Goal: Download file/media

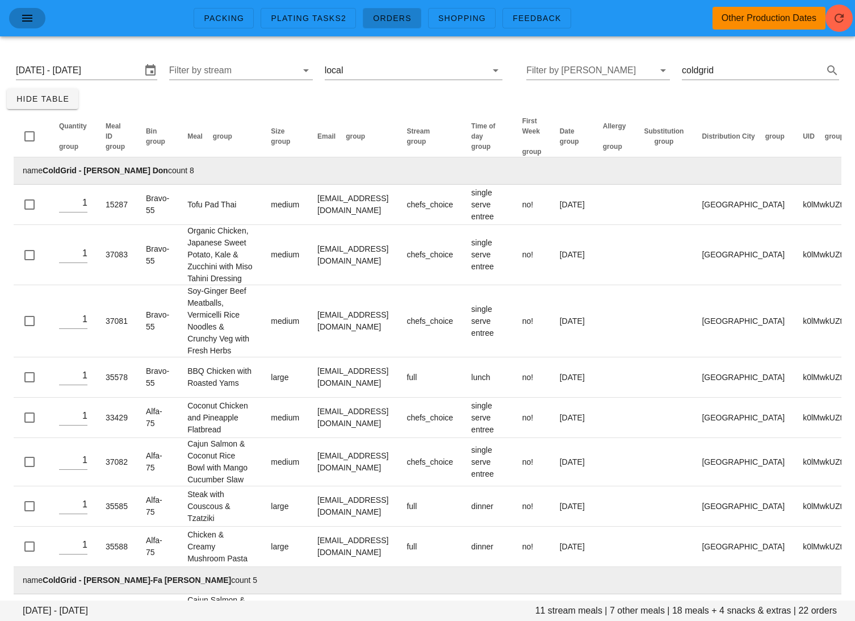
click at [34, 19] on icon "button" at bounding box center [27, 18] width 14 height 14
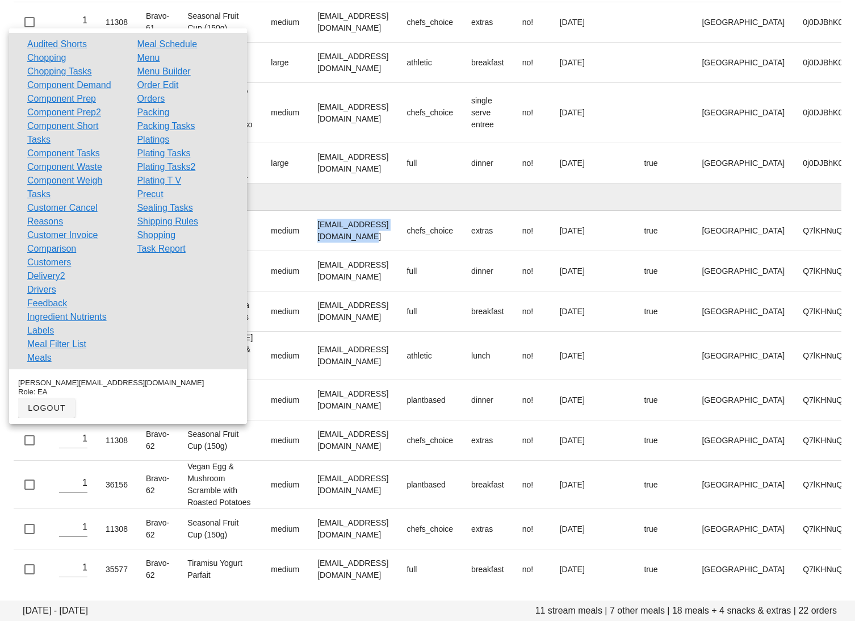
scroll to position [1050, 0]
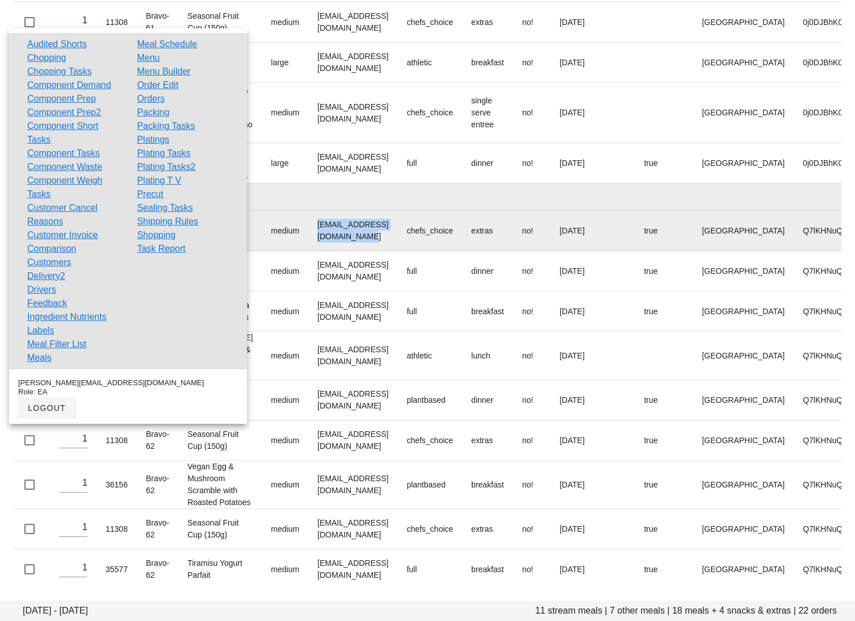
click at [385, 211] on td "deshanmadusanka24@gmail.com" at bounding box center [352, 231] width 89 height 40
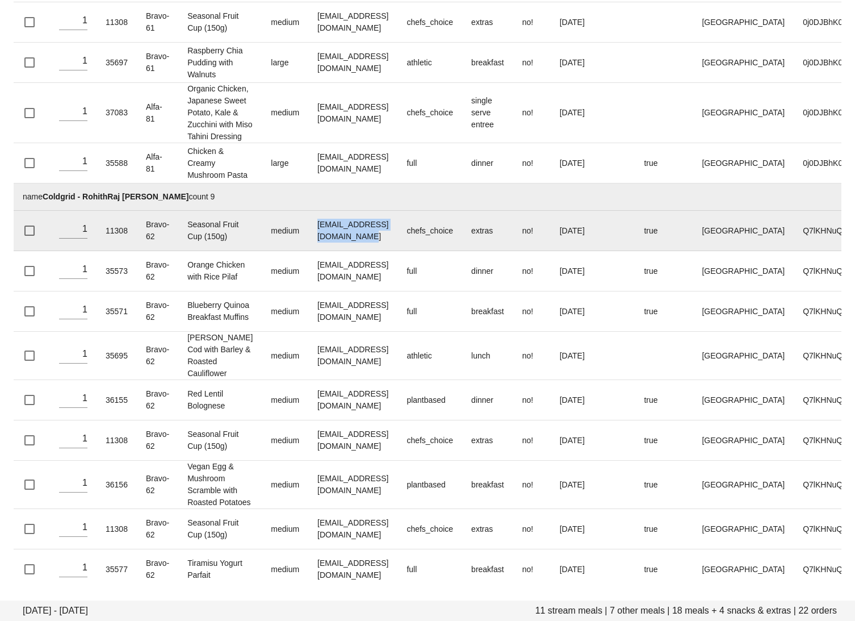
drag, startPoint x: 406, startPoint y: 171, endPoint x: 291, endPoint y: 171, distance: 115.3
click at [308, 211] on td "deshanmadusanka24@gmail.com" at bounding box center [352, 231] width 89 height 40
copy td "deshanmadusanka24@gmail.com"
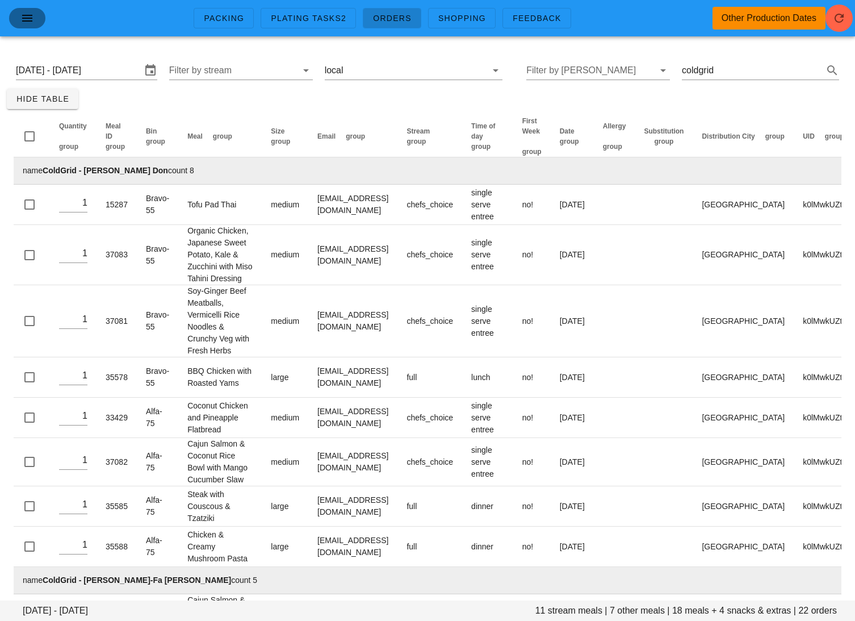
click at [31, 22] on icon "button" at bounding box center [27, 18] width 14 height 14
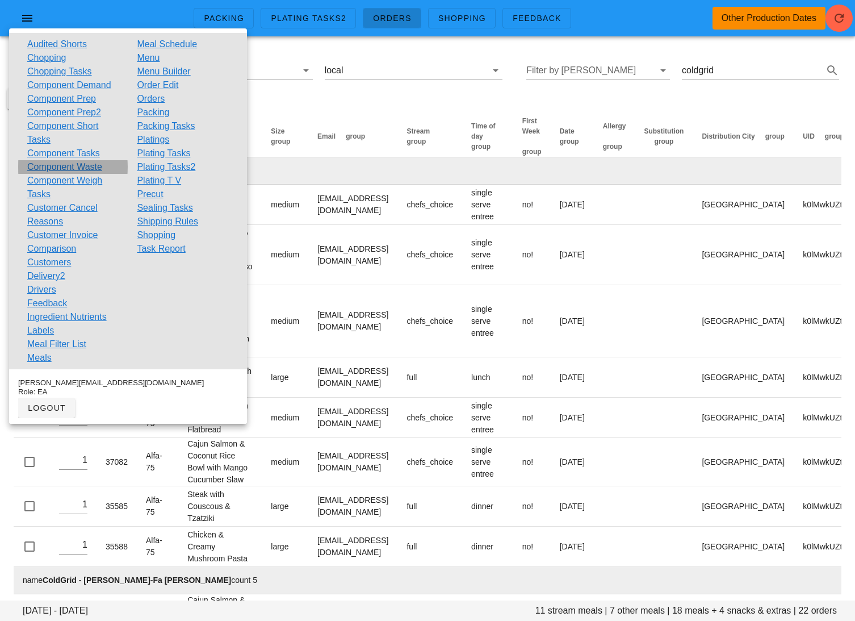
click at [58, 168] on link "Component Waste" at bounding box center [64, 167] width 75 height 14
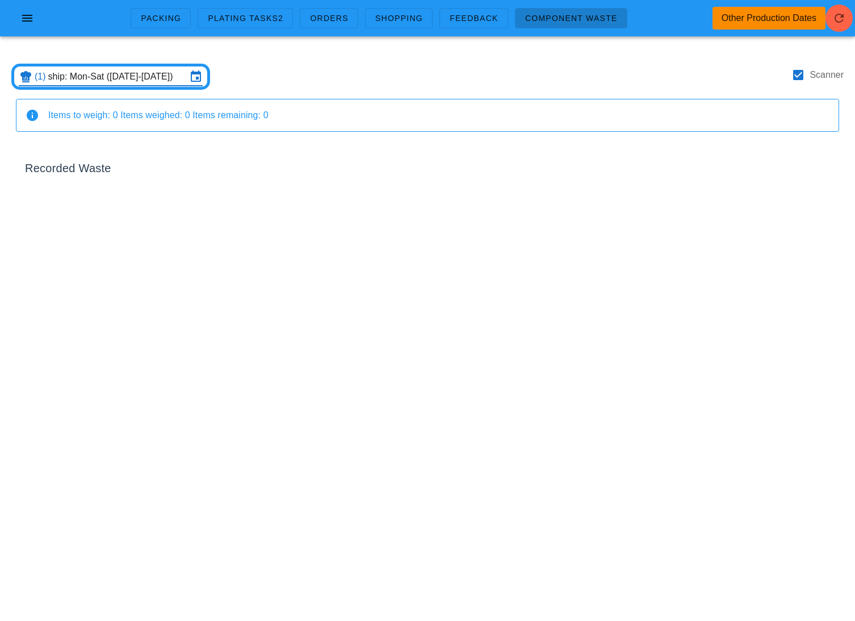
click at [120, 75] on input "ship: Mon-Sat (Oct 6-Oct 11)" at bounding box center [117, 77] width 139 height 18
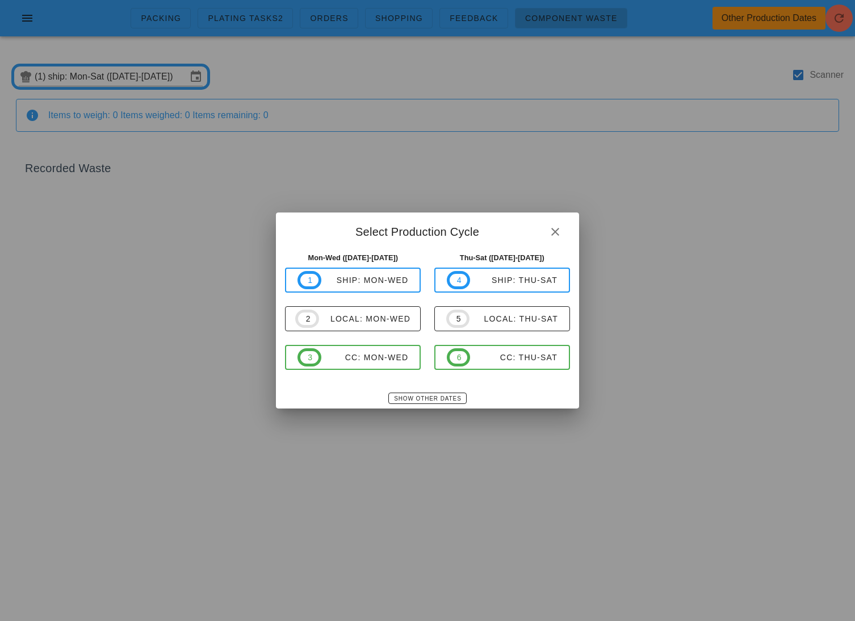
click at [421, 406] on div "Show Other Dates" at bounding box center [427, 398] width 303 height 20
click at [423, 395] on span "Show Other Dates" at bounding box center [428, 398] width 68 height 6
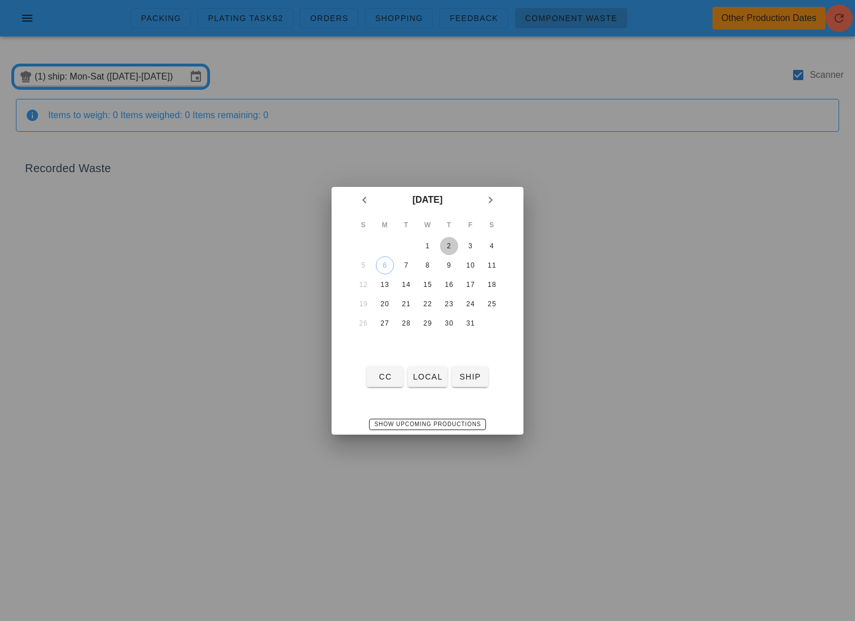
click at [456, 244] on div "2" at bounding box center [449, 246] width 18 height 8
click at [382, 271] on button "6" at bounding box center [385, 265] width 18 height 18
click at [430, 380] on span "local" at bounding box center [427, 376] width 30 height 9
type input "local: Mon-Wed ([DATE]-[DATE])"
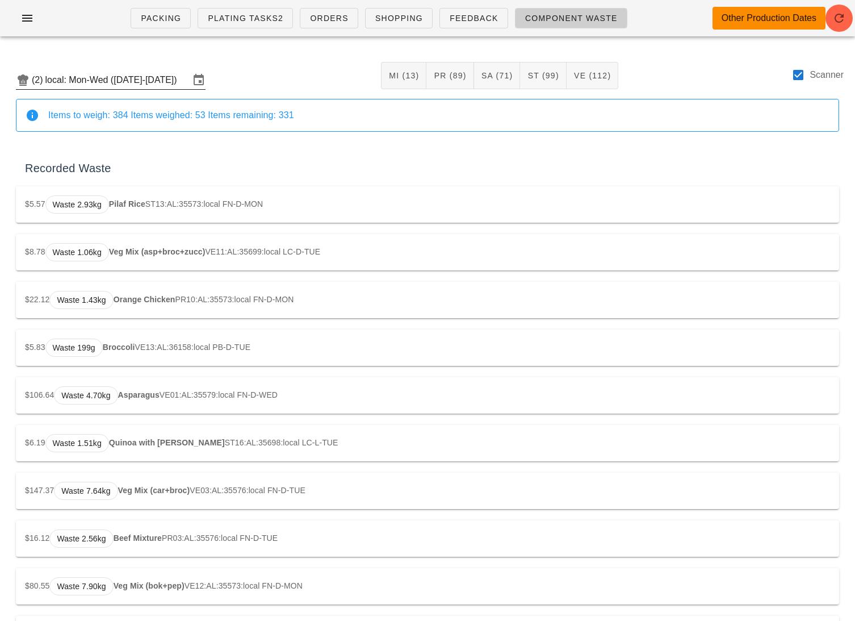
click at [143, 87] on input "local: Mon-Wed ([DATE]-[DATE])" at bounding box center [117, 80] width 144 height 18
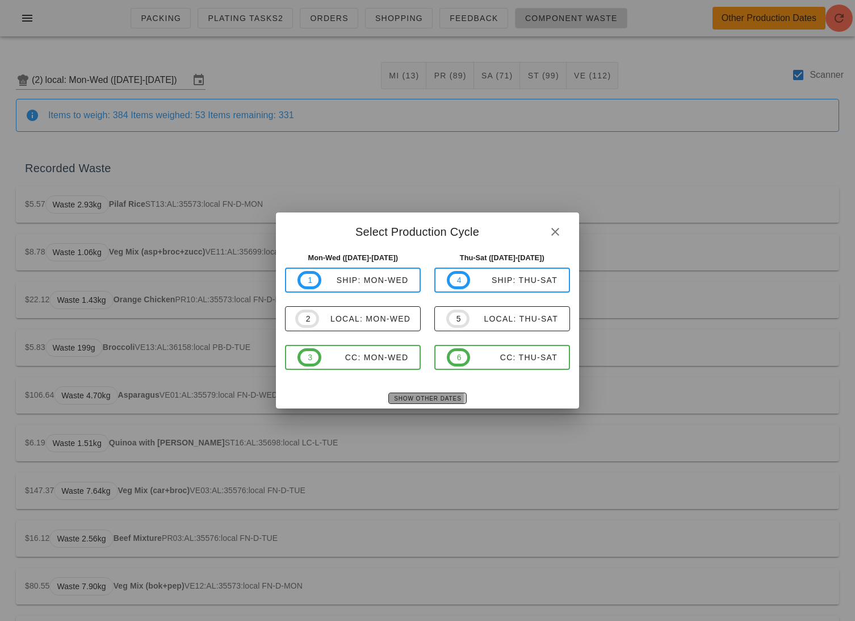
click at [403, 398] on span "Show Other Dates" at bounding box center [428, 398] width 68 height 6
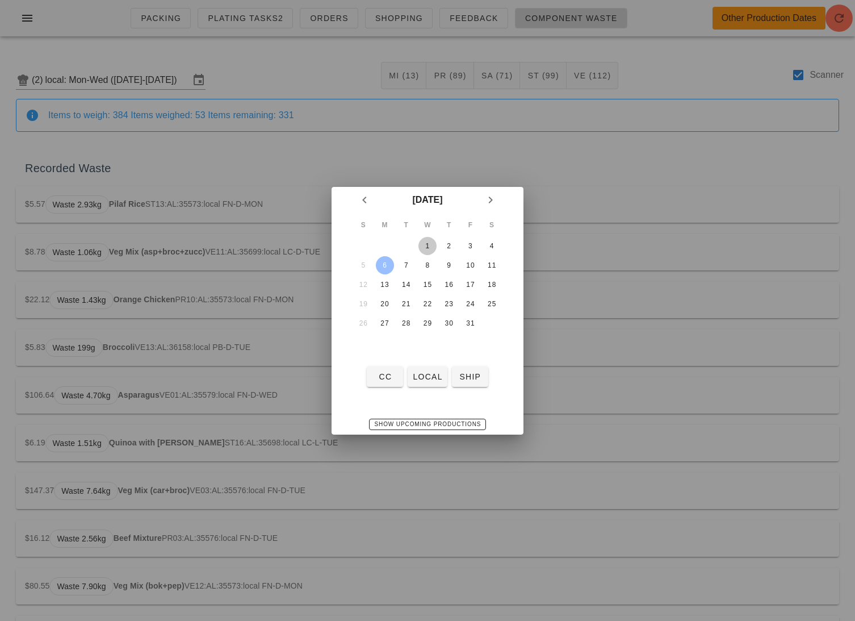
click at [428, 243] on div "1" at bounding box center [428, 246] width 18 height 8
click at [450, 242] on div "2" at bounding box center [449, 246] width 18 height 8
click at [426, 382] on button "local" at bounding box center [427, 376] width 39 height 20
type input "local: Thu-Sat ([DATE]-[DATE])"
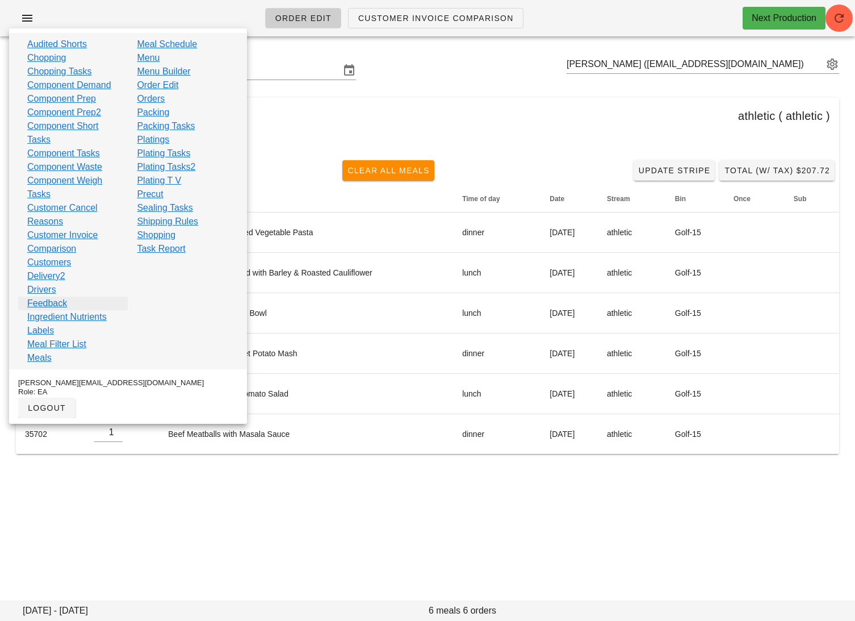
click at [53, 299] on link "Feedback" at bounding box center [47, 303] width 40 height 14
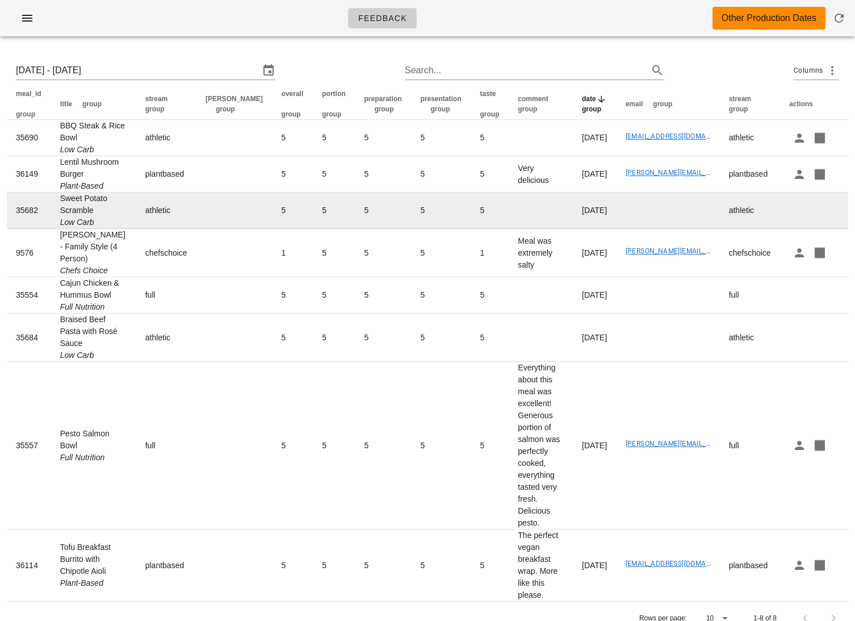
click at [156, 74] on input "[DATE] - [DATE]" at bounding box center [138, 70] width 244 height 18
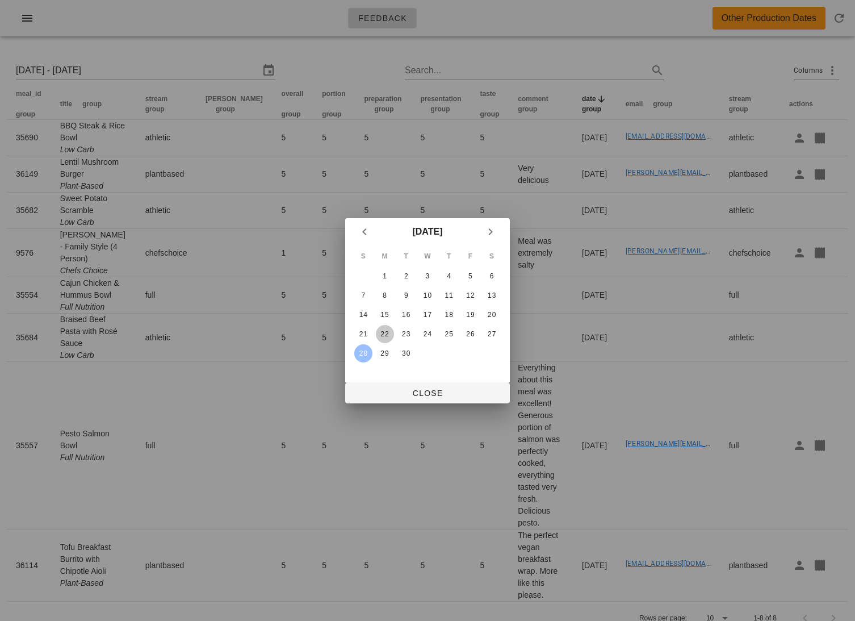
click at [385, 330] on div "22" at bounding box center [385, 334] width 18 height 8
type input "Mon 22 Sep 2025 - Sun 28 Sep 2025"
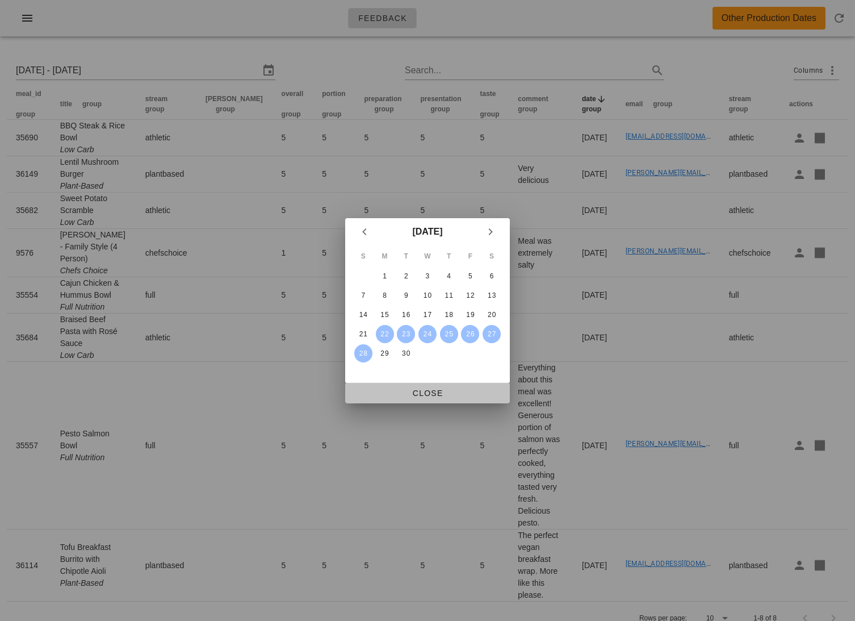
click at [431, 391] on span "Close" at bounding box center [427, 393] width 147 height 9
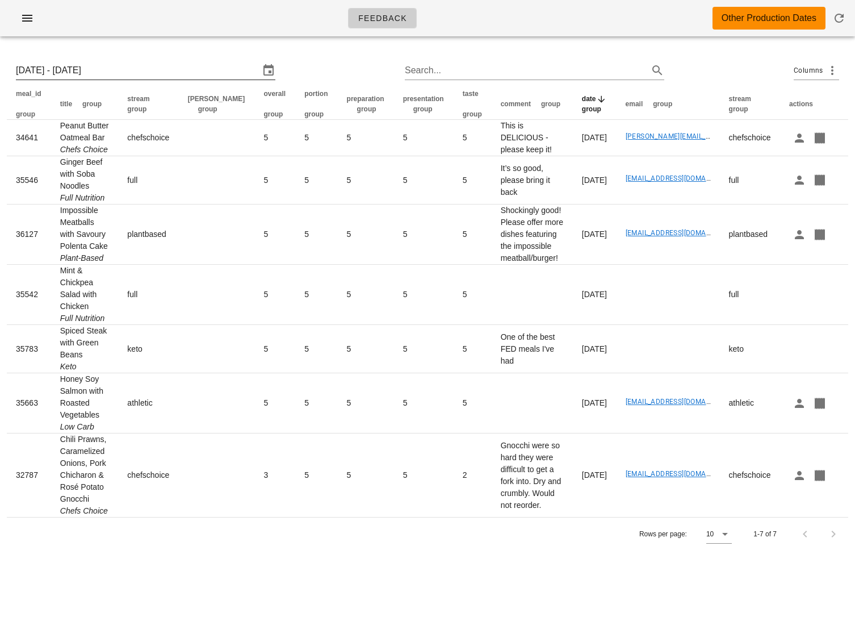
click at [152, 68] on input "Mon 22 Sep 2025 - Sun 28 Sep 2025" at bounding box center [138, 70] width 244 height 18
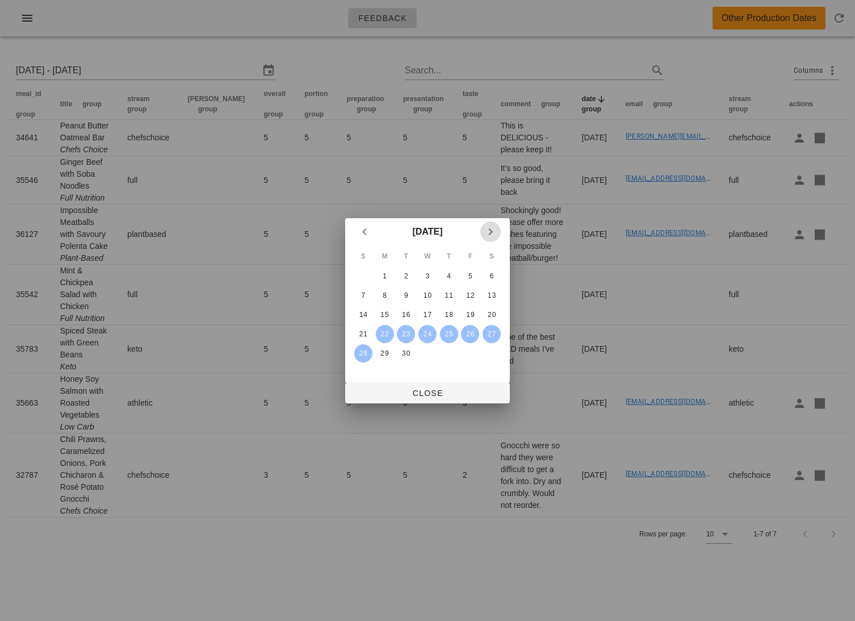
click at [485, 228] on icon "Next month" at bounding box center [491, 232] width 14 height 14
click at [367, 295] on div "5" at bounding box center [363, 295] width 18 height 8
click at [360, 227] on icon "Previous month" at bounding box center [365, 232] width 14 height 14
click at [370, 351] on div "28" at bounding box center [363, 353] width 18 height 8
type input "Sun 28 Sep 2025 - Sun 5 Oct 2025"
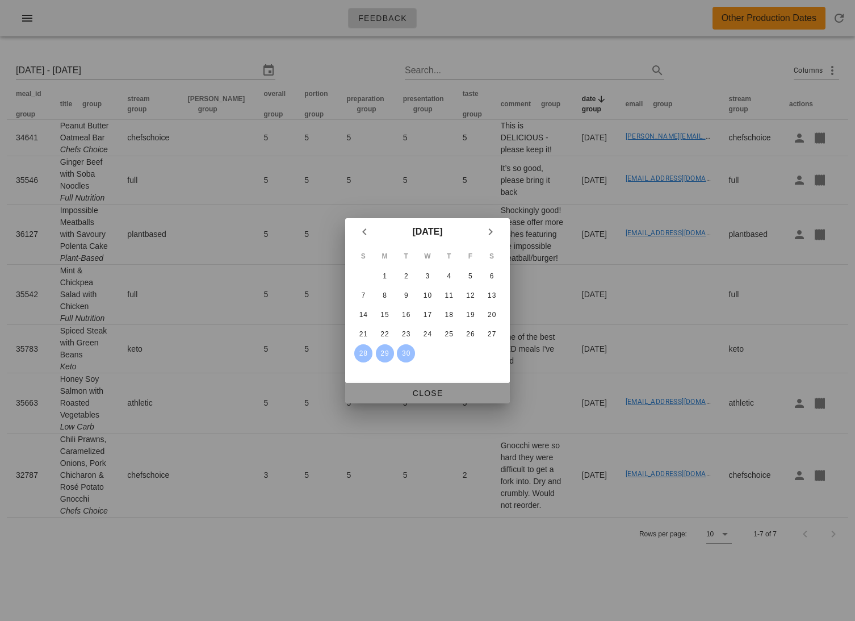
click at [424, 389] on span "Close" at bounding box center [427, 393] width 147 height 9
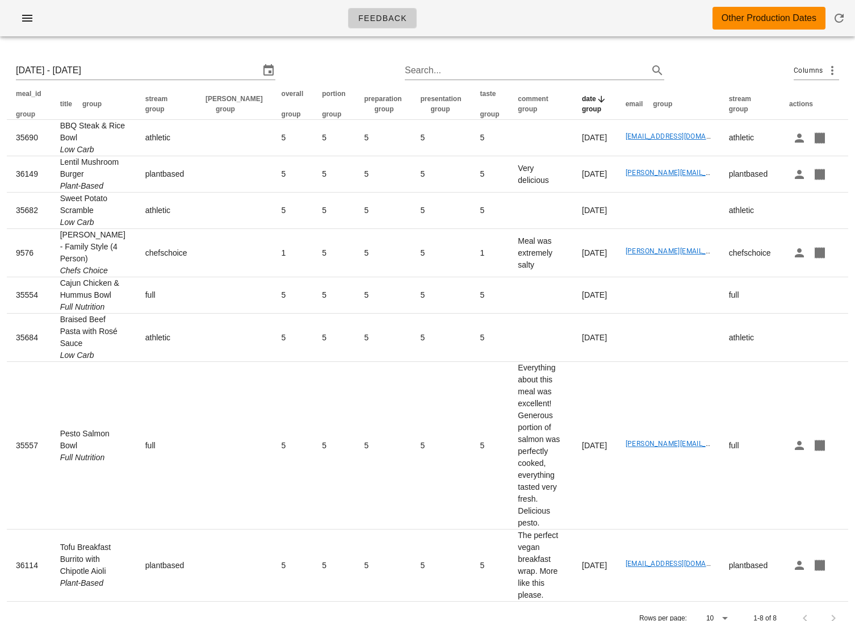
scroll to position [19, 0]
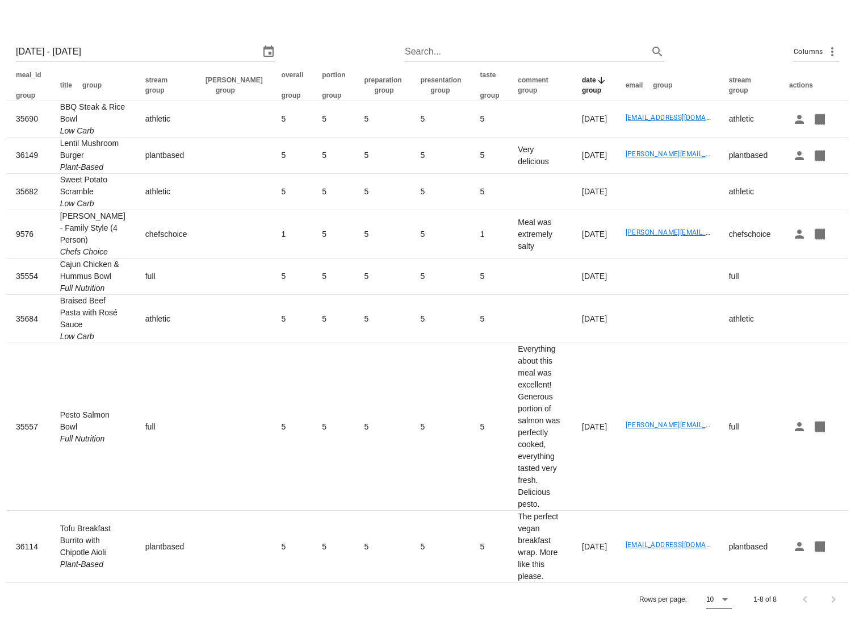
click at [725, 598] on icon at bounding box center [726, 599] width 14 height 14
click at [725, 598] on div "All" at bounding box center [720, 595] width 10 height 11
click at [1, 85] on div "Sun 28 Sep 2025 - Sun 5 Oct 2025 Search... Columns meal_id group title group st…" at bounding box center [427, 325] width 855 height 596
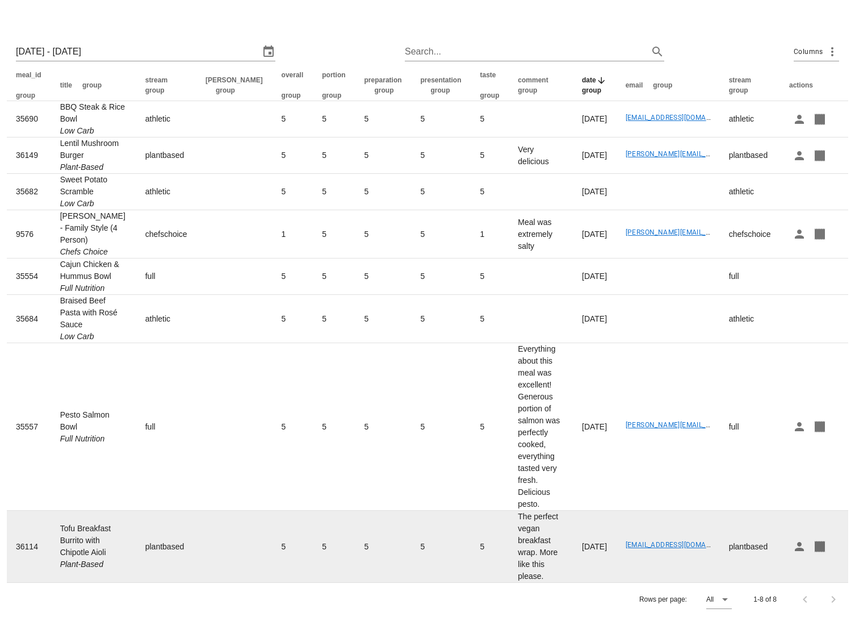
drag, startPoint x: 6, startPoint y: 84, endPoint x: 800, endPoint y: 563, distance: 927.5
click at [800, 563] on div "Sun 28 Sep 2025 - Sun 5 Oct 2025 Search... Columns meal_id group title group st…" at bounding box center [427, 325] width 855 height 596
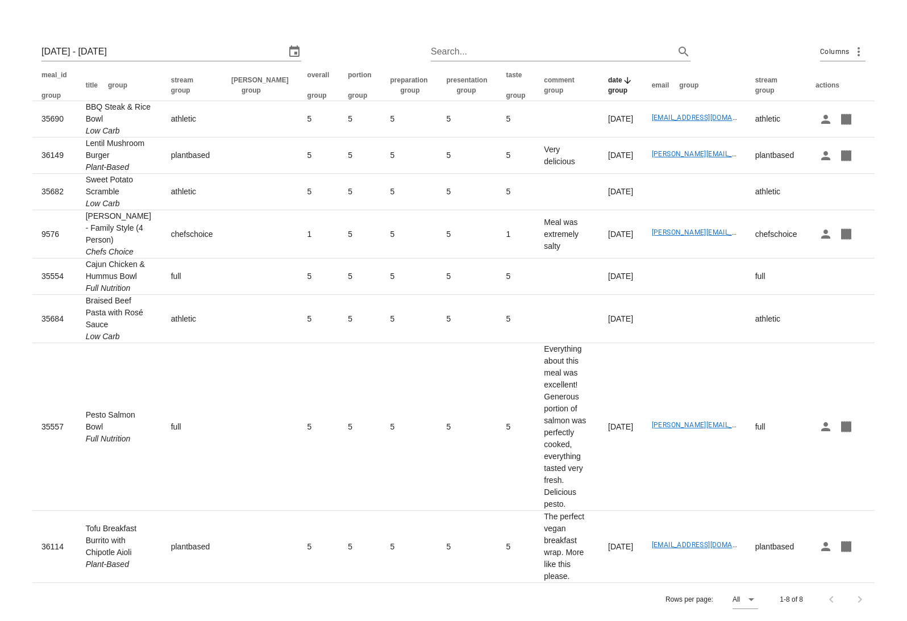
scroll to position [0, 0]
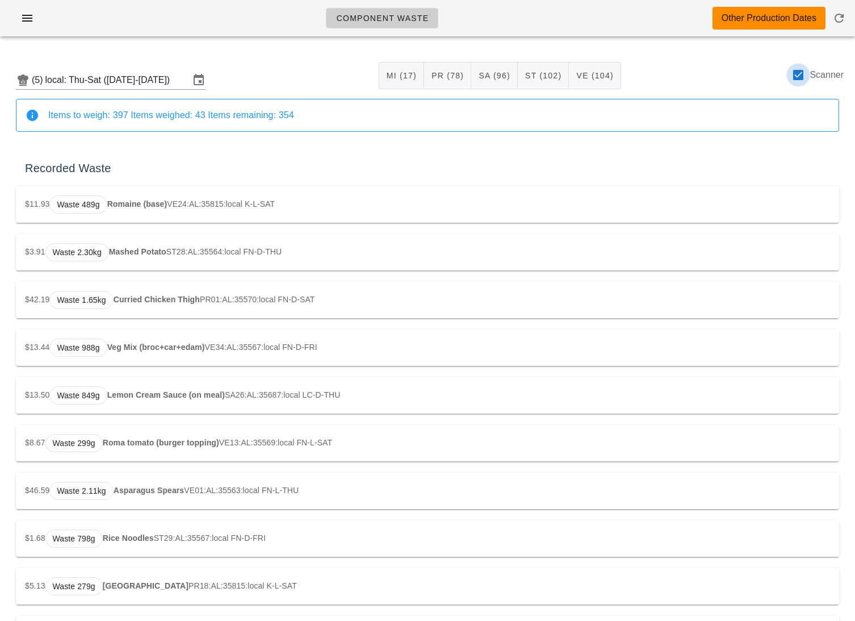
click at [801, 78] on div at bounding box center [798, 74] width 19 height 19
checkbox input "false"
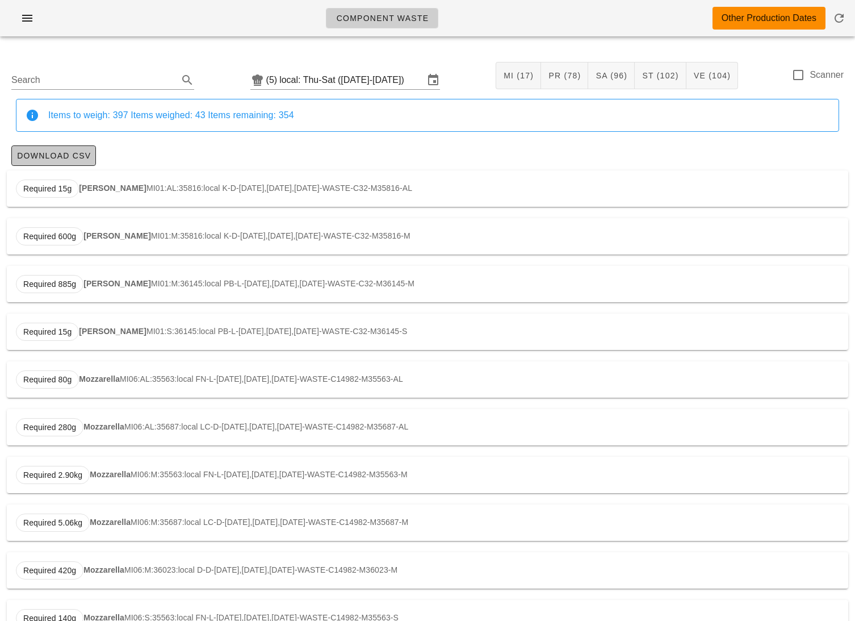
click at [40, 157] on span "Download CSV" at bounding box center [53, 155] width 74 height 9
click at [270, 80] on div "(5)" at bounding box center [273, 79] width 14 height 11
click at [301, 76] on input "local: Thu-Sat ([DATE]-[DATE])" at bounding box center [351, 80] width 144 height 18
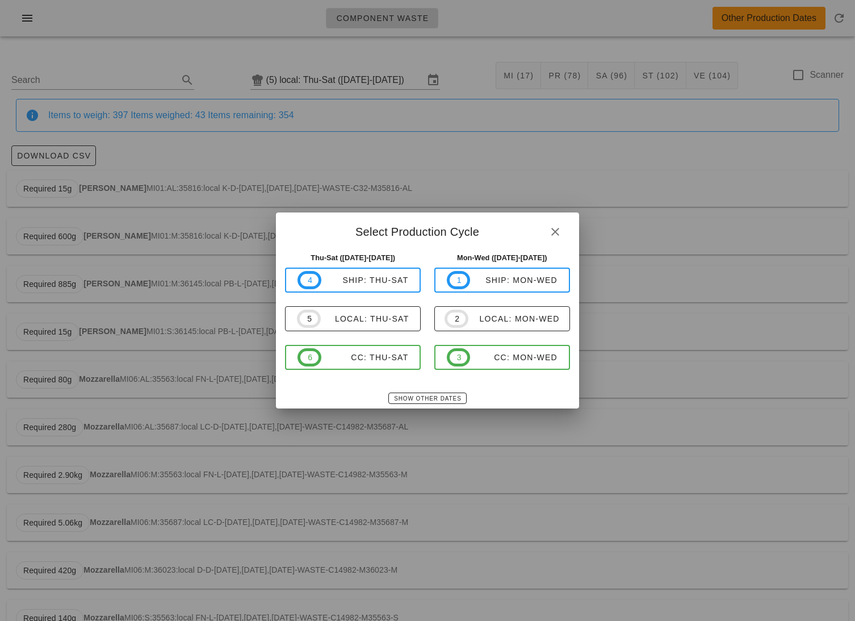
click at [420, 407] on div "Show Other Dates" at bounding box center [427, 398] width 303 height 20
click at [425, 398] on span "Show Other Dates" at bounding box center [428, 398] width 68 height 6
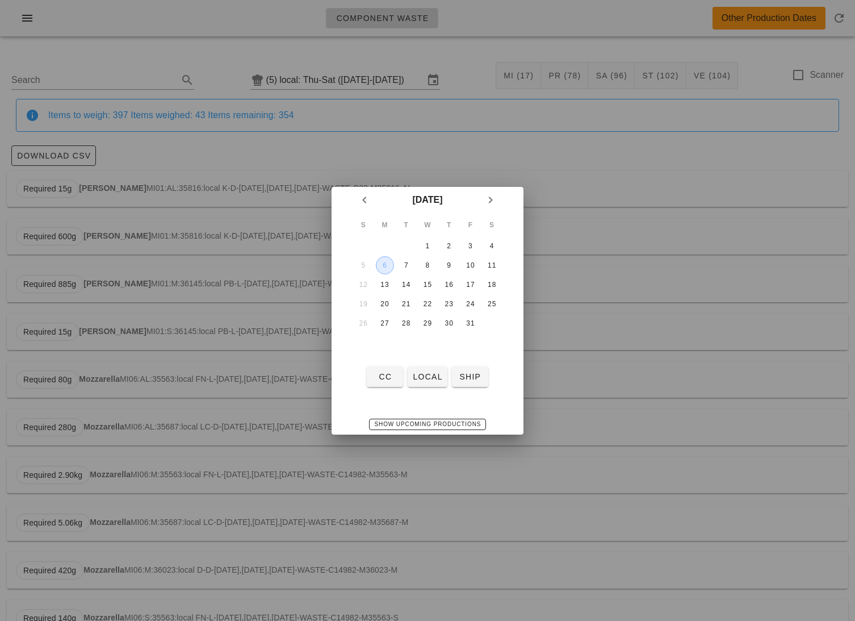
click at [379, 261] on div "6" at bounding box center [385, 265] width 17 height 8
click at [421, 381] on span "local" at bounding box center [427, 376] width 30 height 9
type input "local: Mon-Wed ([DATE]-[DATE])"
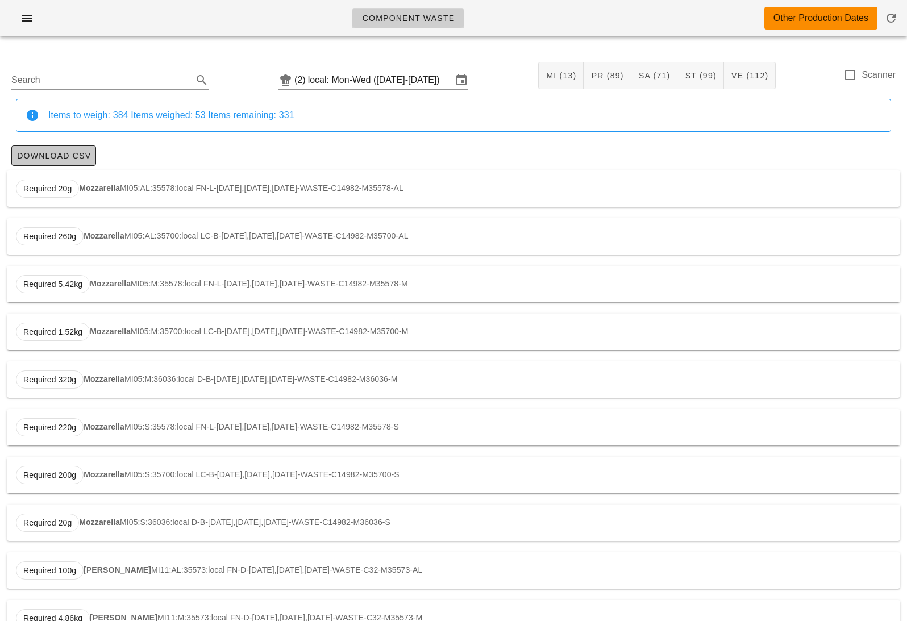
click at [76, 155] on span "Download CSV" at bounding box center [53, 155] width 74 height 9
